Goal: Task Accomplishment & Management: Manage account settings

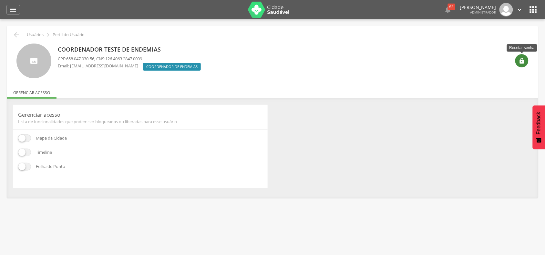
click at [523, 62] on icon "" at bounding box center [522, 61] width 6 height 6
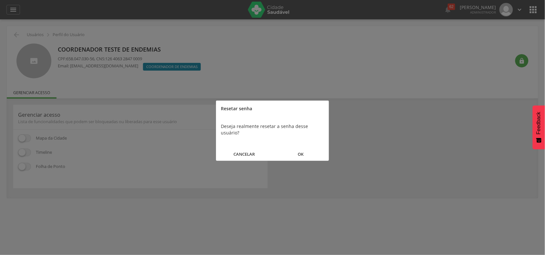
click at [302, 149] on button "OK" at bounding box center [300, 154] width 56 height 14
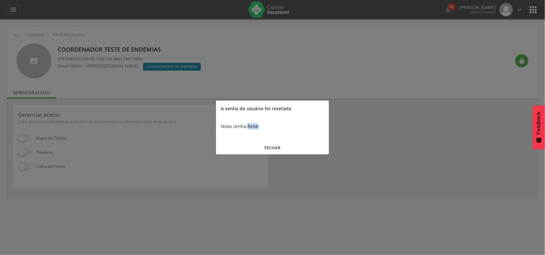
drag, startPoint x: 247, startPoint y: 125, endPoint x: 258, endPoint y: 124, distance: 11.3
click at [258, 124] on div "Nova senha: hcnn" at bounding box center [272, 126] width 113 height 19
click at [248, 128] on b "hcnn" at bounding box center [253, 126] width 11 height 6
click at [249, 126] on b "hcnn" at bounding box center [253, 126] width 11 height 6
drag, startPoint x: 248, startPoint y: 126, endPoint x: 260, endPoint y: 125, distance: 12.3
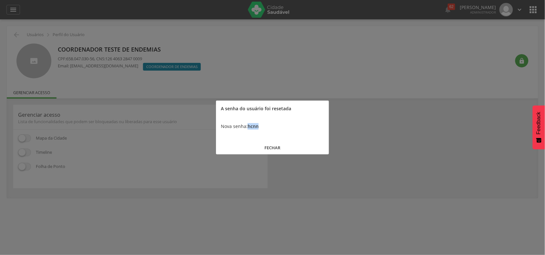
click at [260, 125] on div "Nova senha: hcnn" at bounding box center [272, 126] width 113 height 19
copy b "hcnn"
